Goal: Transaction & Acquisition: Purchase product/service

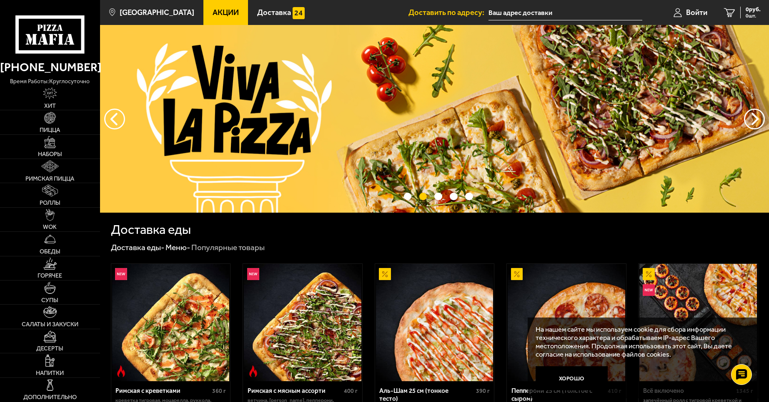
click at [513, 13] on input "text" at bounding box center [565, 12] width 154 height 15
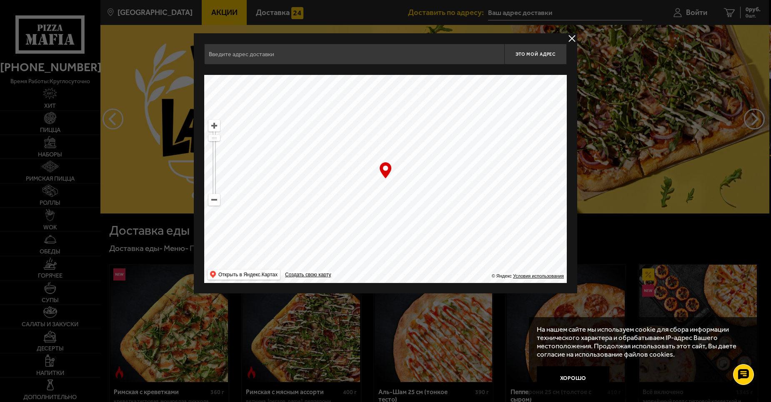
click at [396, 56] on input "text" at bounding box center [354, 54] width 300 height 21
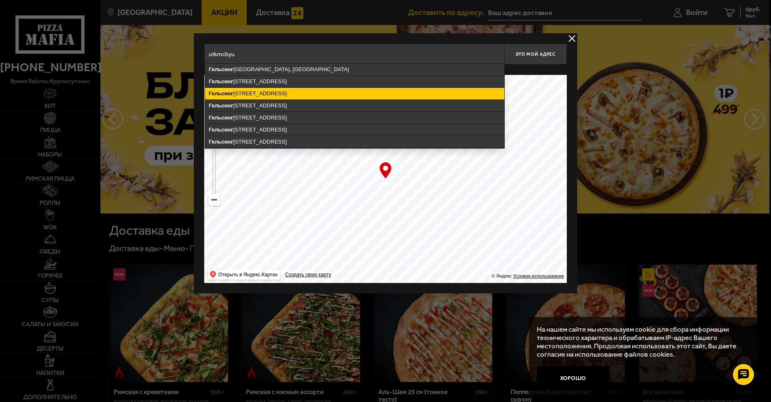
click at [262, 91] on ymaps "[STREET_ADDRESS]" at bounding box center [354, 94] width 299 height 12
type input "[STREET_ADDRESS]"
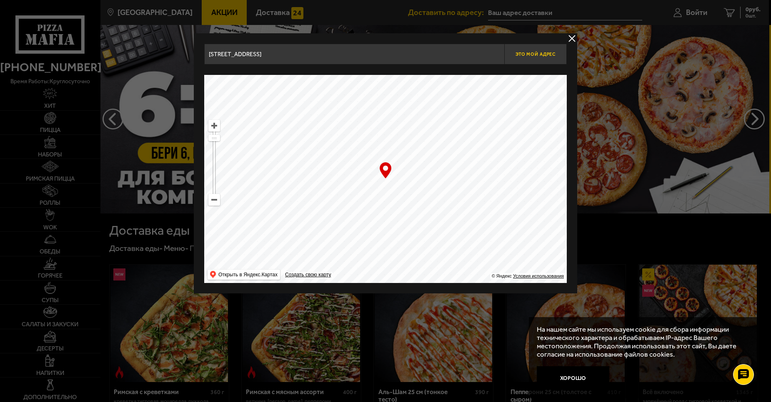
click at [522, 58] on button "Это мой адрес" at bounding box center [535, 54] width 62 height 21
type input "[STREET_ADDRESS]"
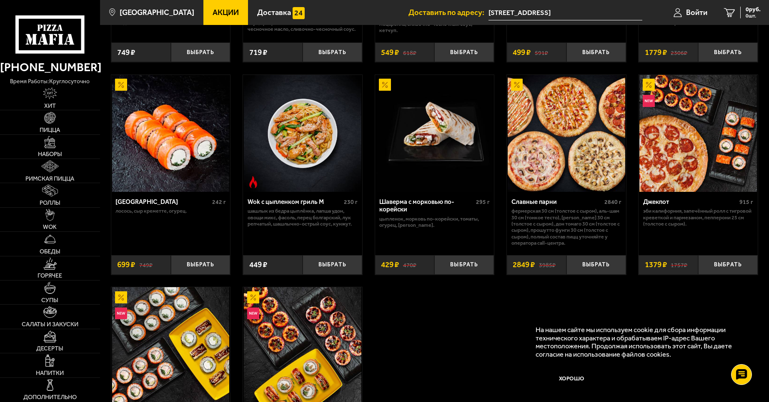
scroll to position [250, 0]
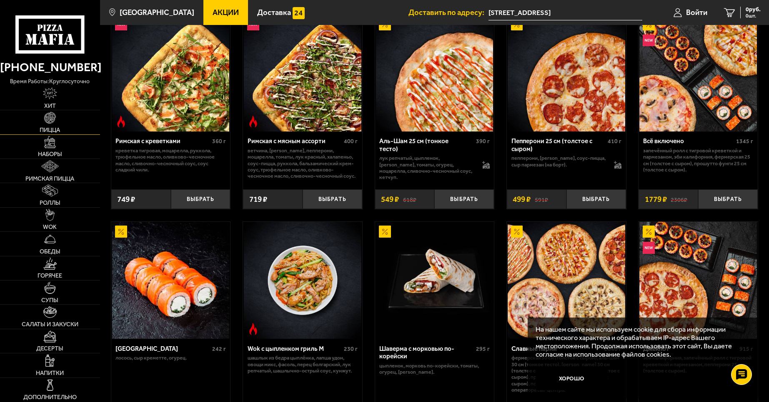
click at [56, 128] on span "Пицца" at bounding box center [50, 130] width 20 height 6
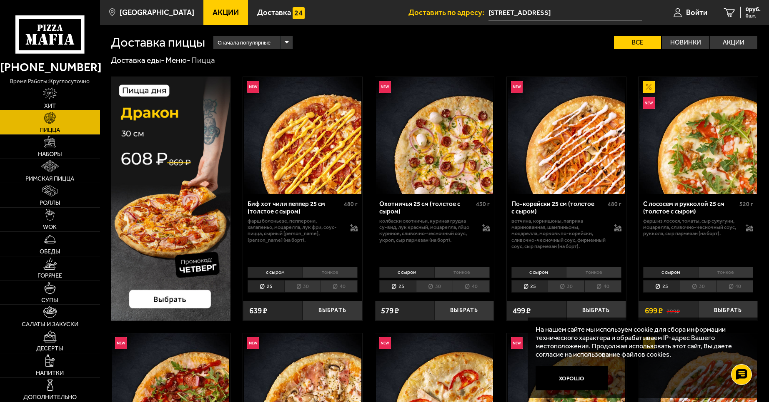
click at [306, 289] on li "30" at bounding box center [302, 286] width 37 height 12
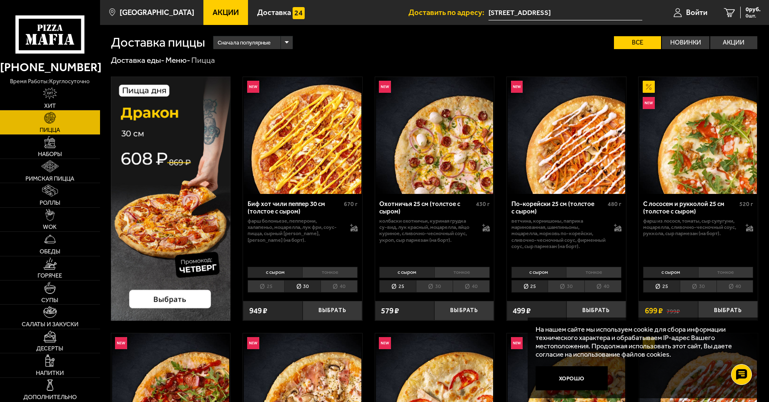
click at [441, 289] on li "30" at bounding box center [434, 286] width 37 height 12
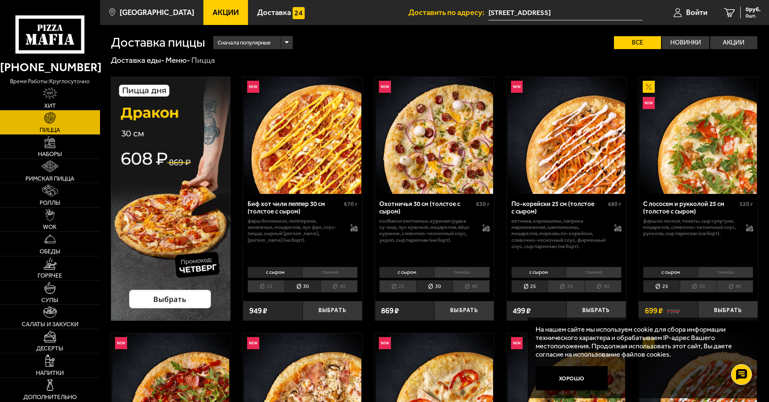
click at [558, 288] on li "30" at bounding box center [565, 286] width 37 height 12
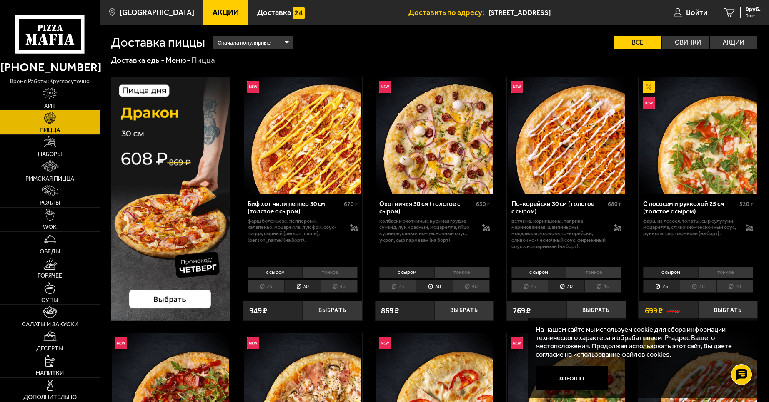
click at [712, 287] on li "30" at bounding box center [698, 286] width 37 height 12
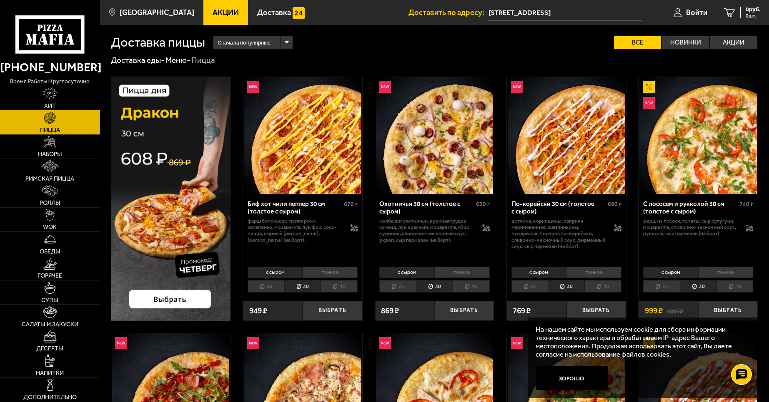
scroll to position [150, 0]
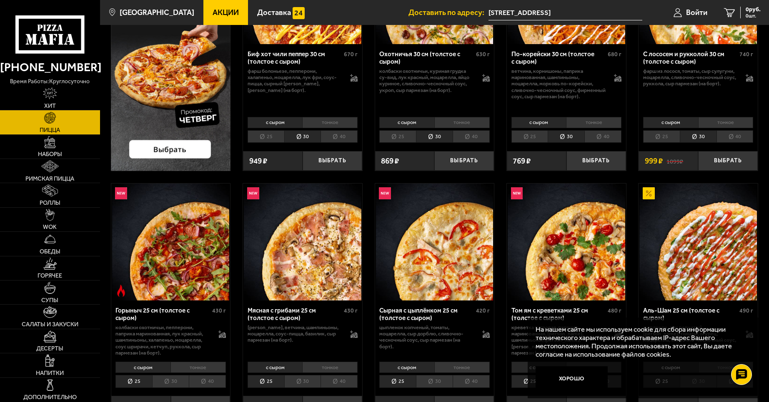
click at [171, 381] on li "30" at bounding box center [170, 381] width 37 height 12
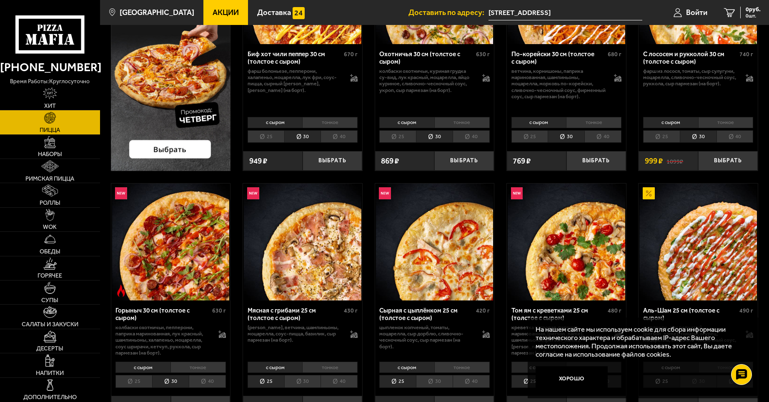
click at [303, 387] on li "30" at bounding box center [302, 381] width 37 height 12
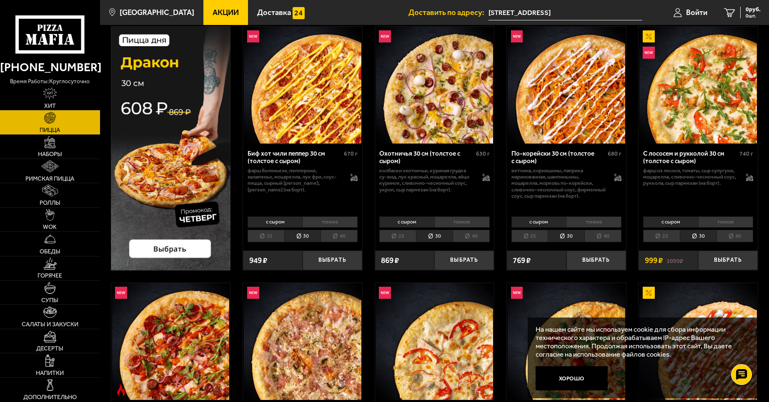
scroll to position [50, 0]
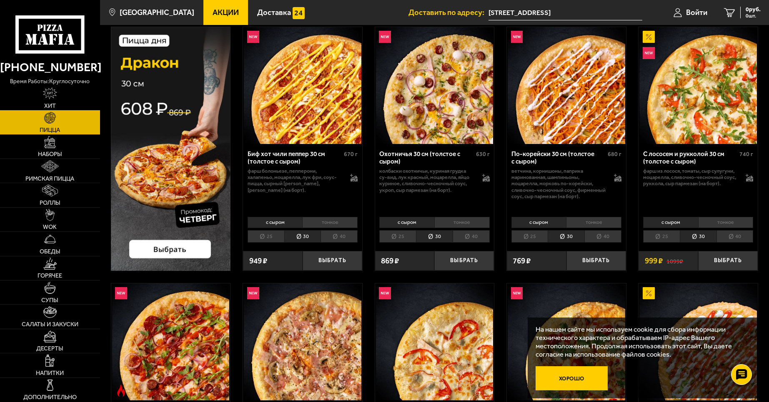
click at [568, 375] on button "Хорошо" at bounding box center [571, 379] width 72 height 24
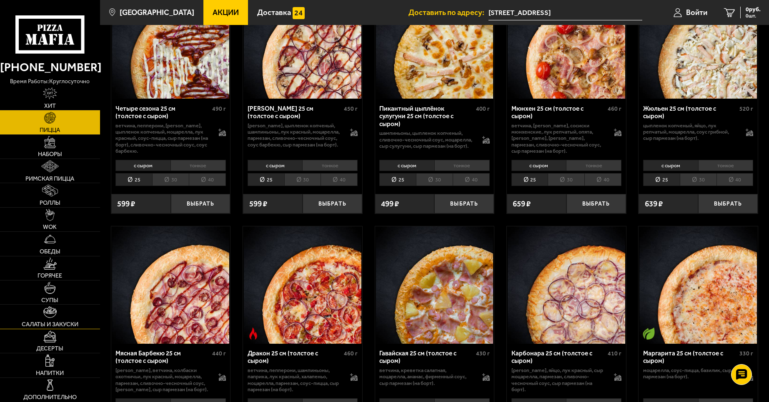
scroll to position [1400, 0]
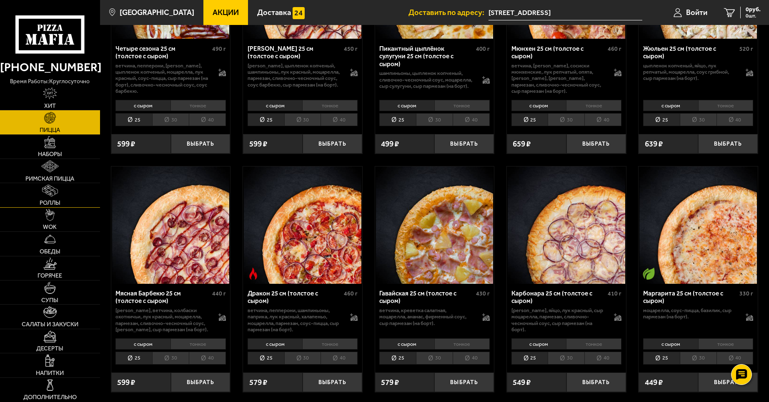
click at [51, 198] on link "Роллы" at bounding box center [50, 195] width 100 height 24
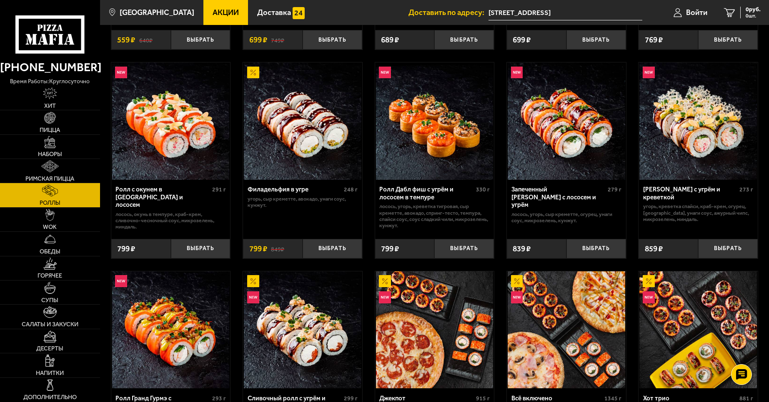
scroll to position [200, 0]
